Goal: Navigation & Orientation: Find specific page/section

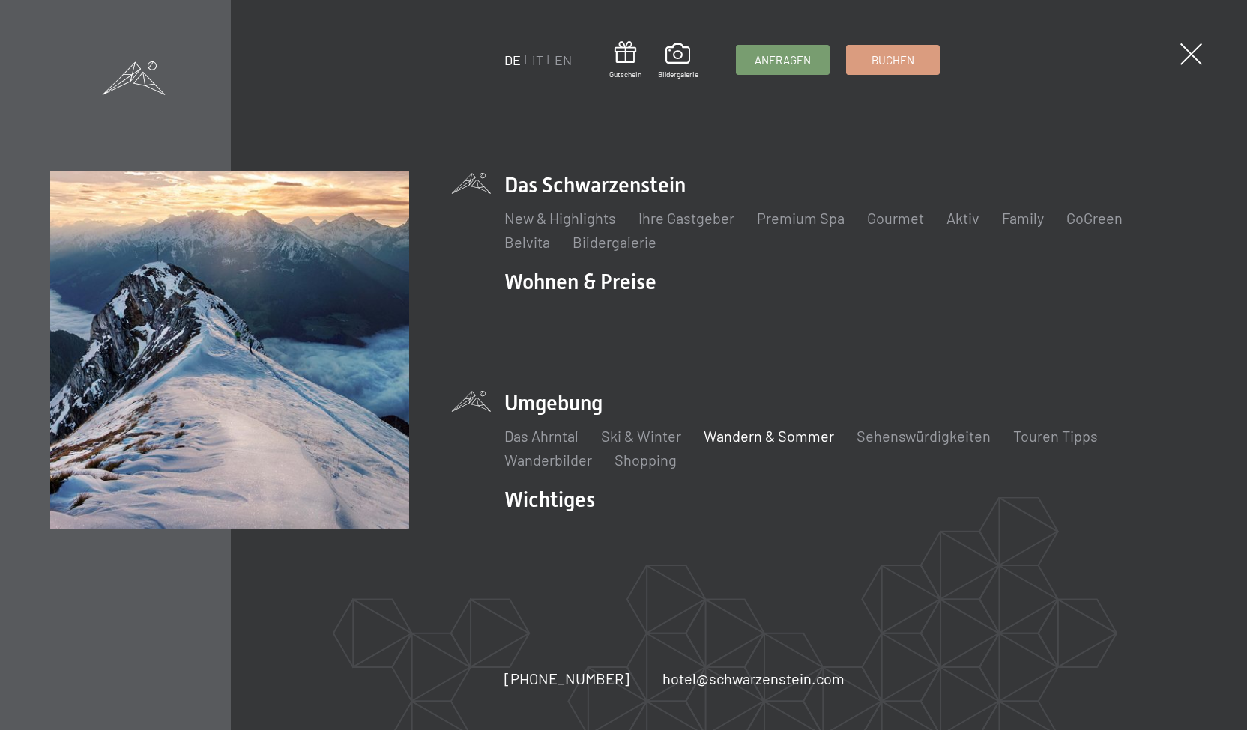
click at [742, 427] on link "Wandern & Sommer" at bounding box center [768, 436] width 130 height 18
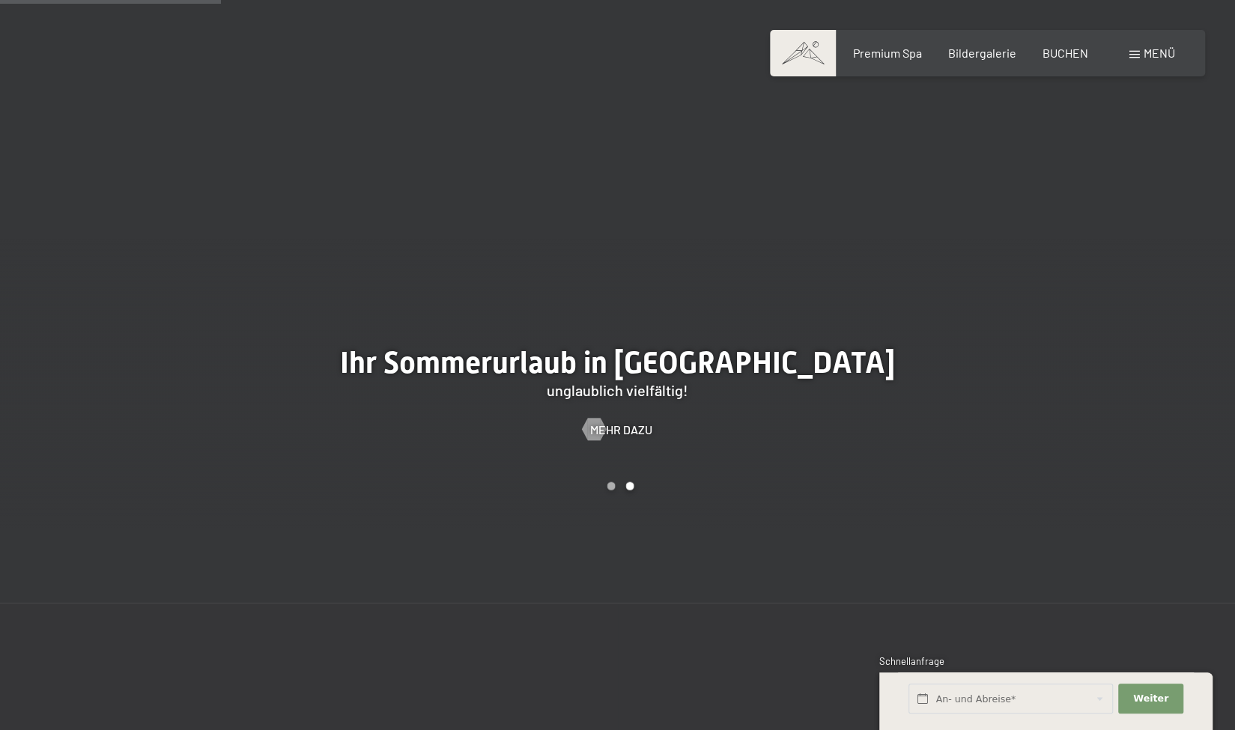
scroll to position [2077, 0]
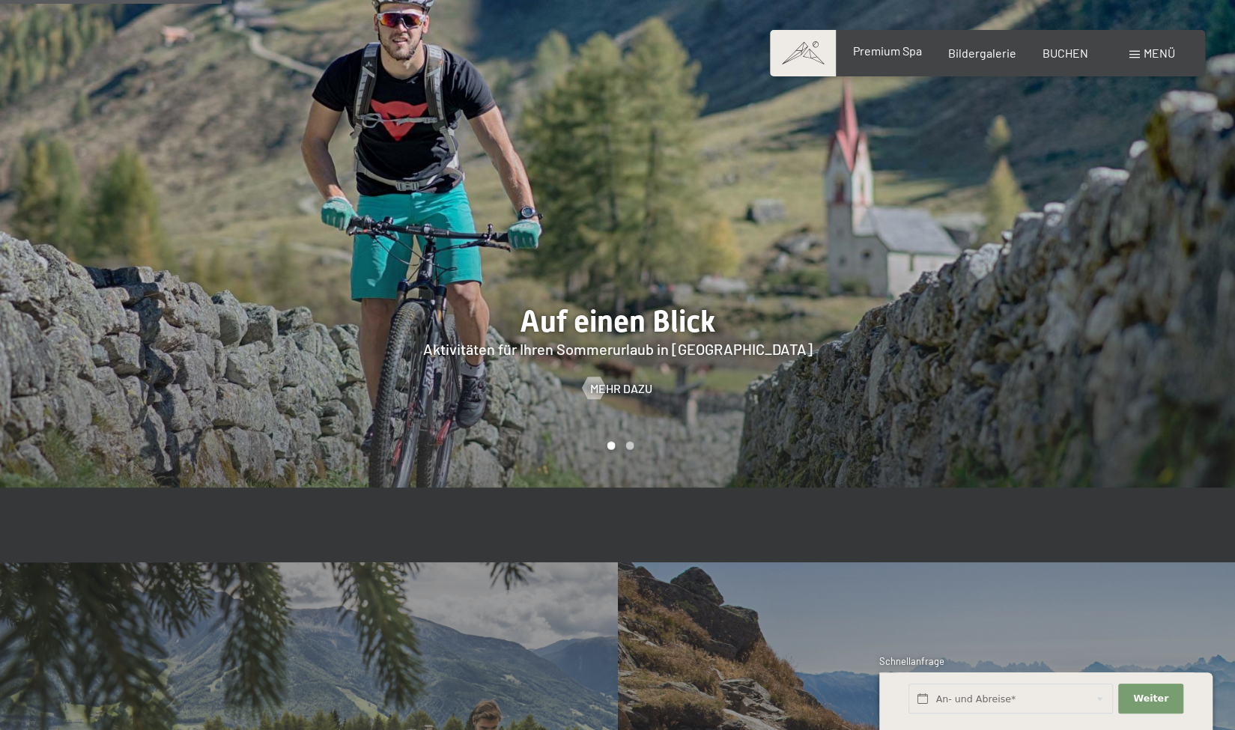
click at [880, 57] on span "Premium Spa" at bounding box center [887, 50] width 69 height 14
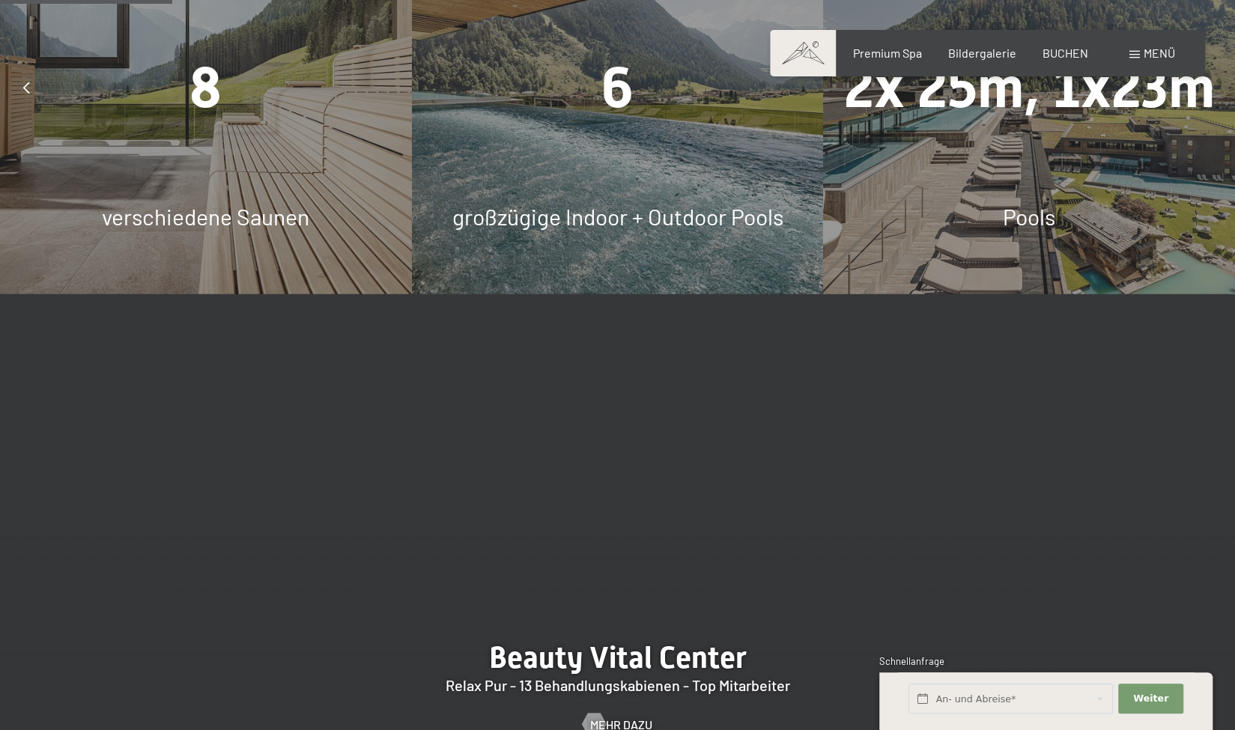
scroll to position [1602, 0]
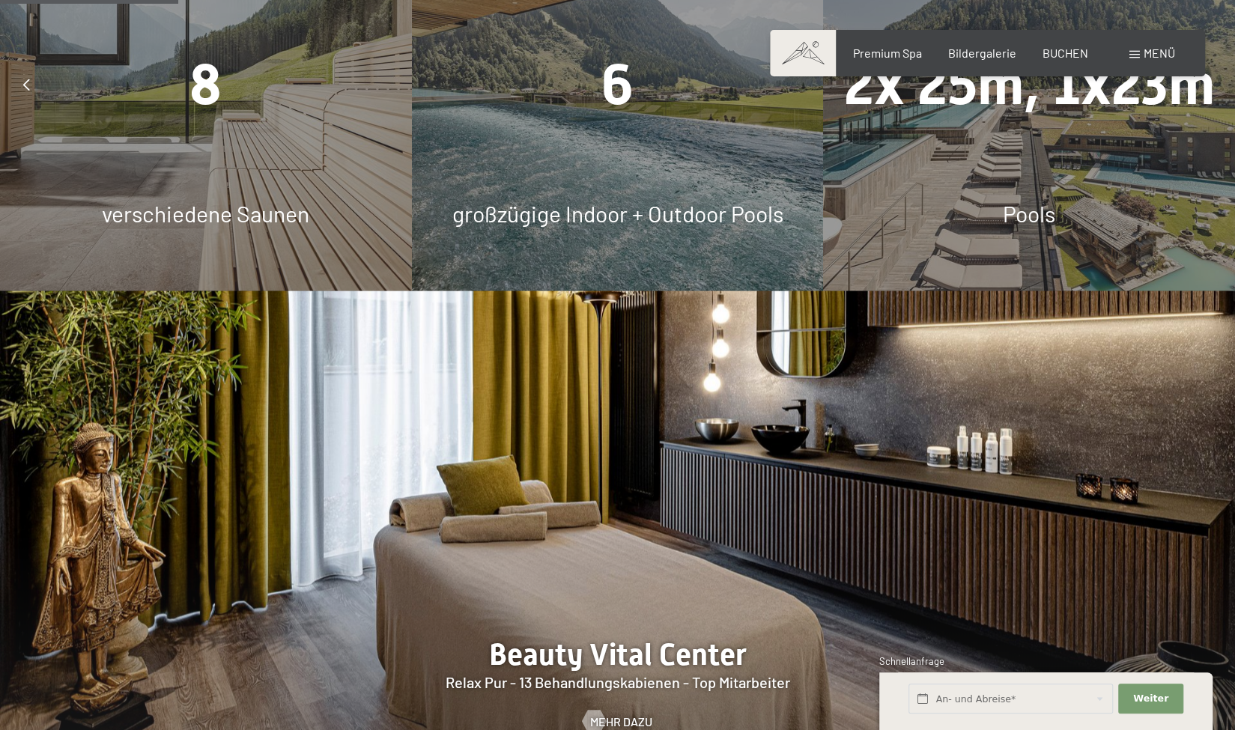
click at [622, 127] on div "6 großzügige Indoor + Outdoor Pools" at bounding box center [618, 85] width 412 height 412
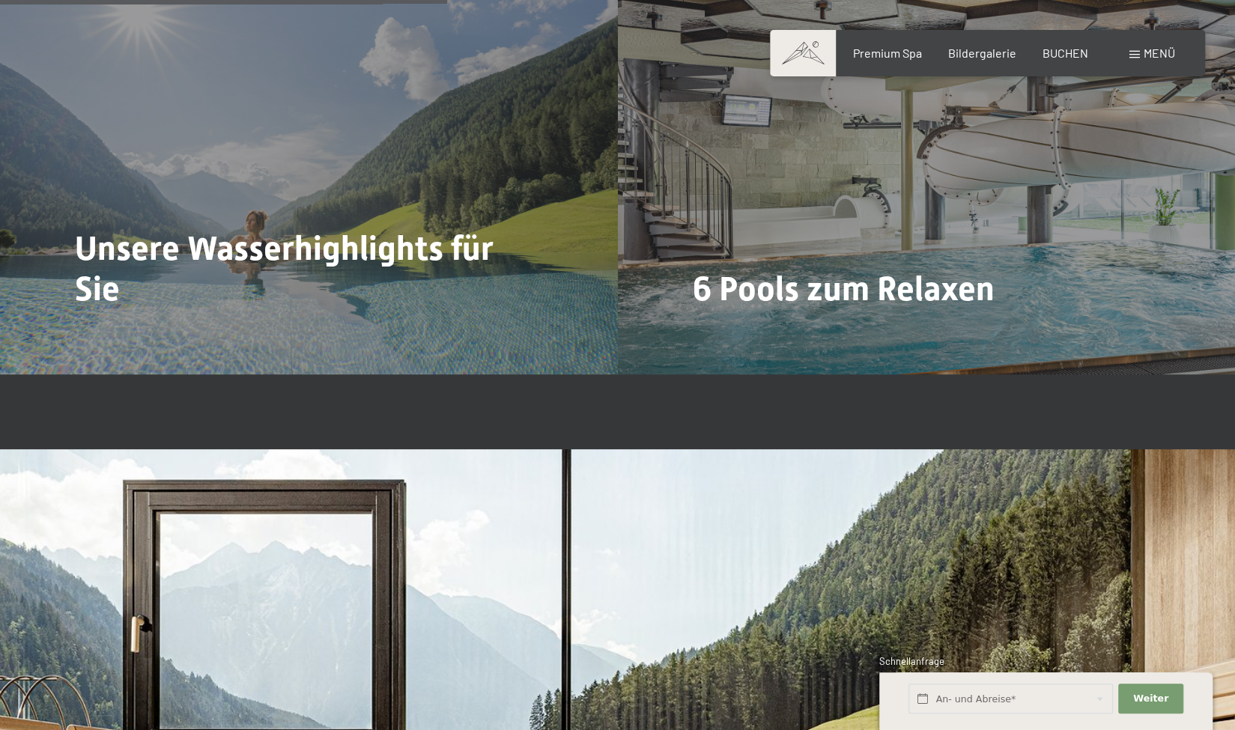
scroll to position [4020, 0]
